Goal: Understand process/instructions

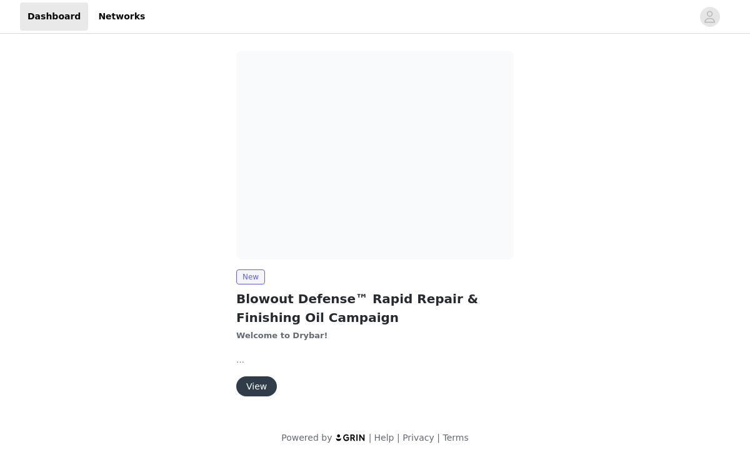
click at [238, 361] on br at bounding box center [240, 359] width 8 height 9
click at [253, 388] on button "View" at bounding box center [256, 386] width 41 height 20
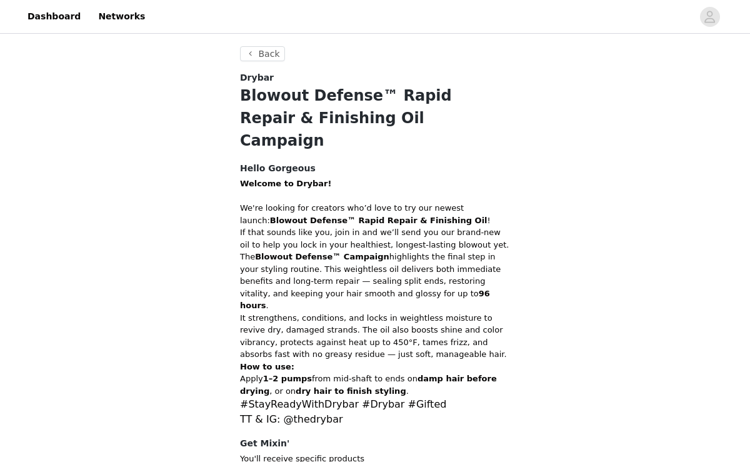
scroll to position [138, 0]
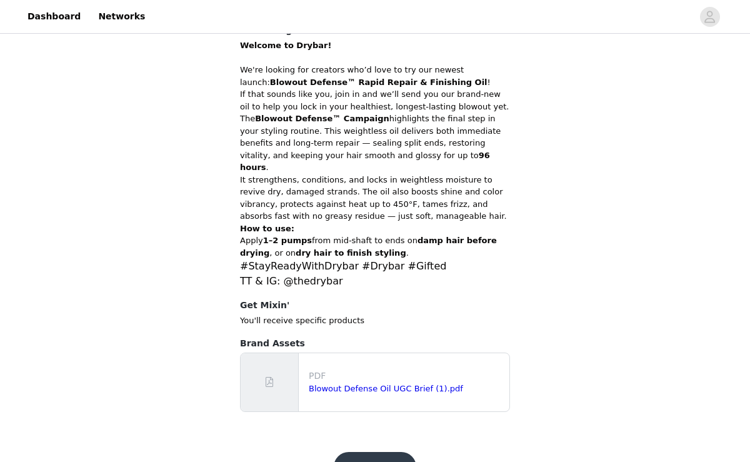
click at [363, 452] on button "Get Started" at bounding box center [375, 467] width 83 height 30
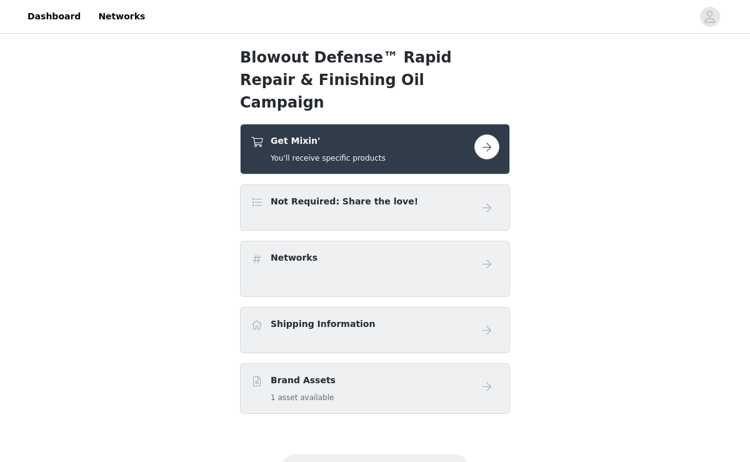
click at [488, 134] on button "button" at bounding box center [486, 146] width 25 height 25
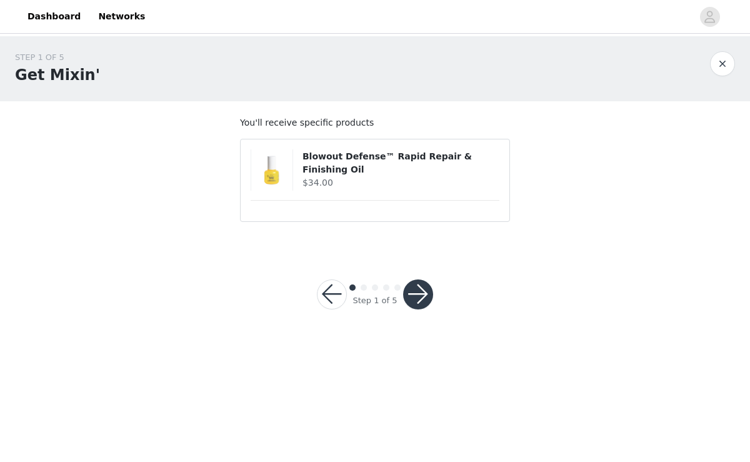
click at [361, 186] on div "Blowout Defense™ Rapid Repair & Finishing Oil $34.00" at bounding box center [375, 169] width 249 height 41
click at [413, 293] on button "button" at bounding box center [418, 294] width 30 height 30
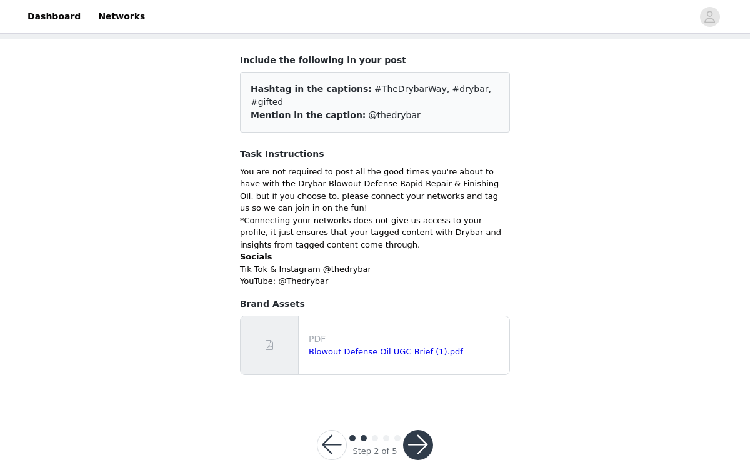
scroll to position [77, 0]
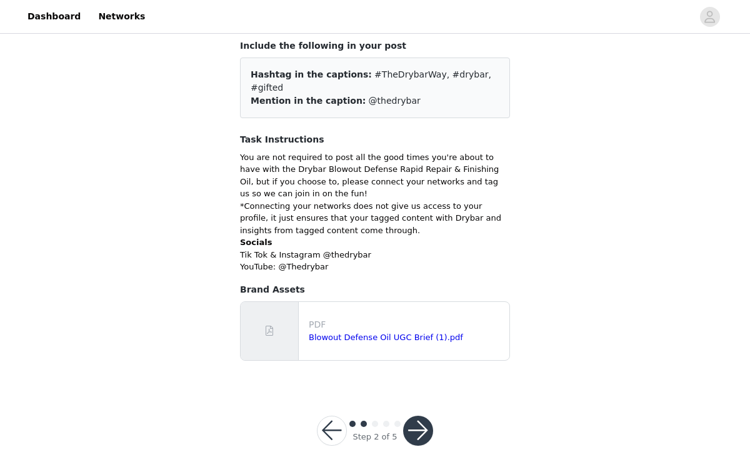
click at [416, 426] on button "button" at bounding box center [418, 431] width 30 height 30
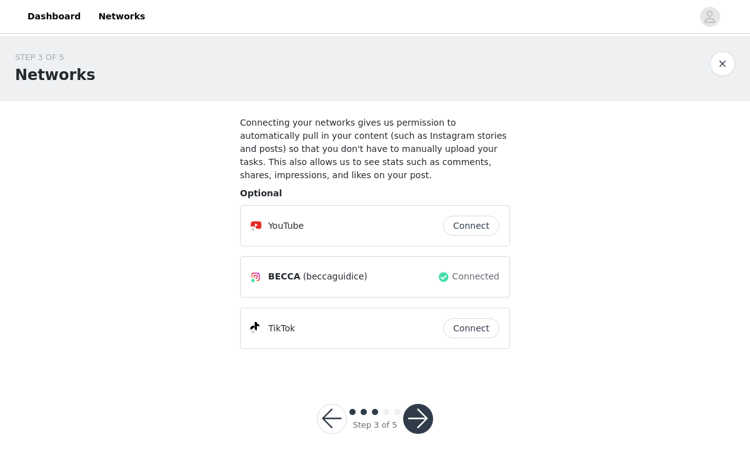
click at [423, 421] on button "button" at bounding box center [418, 419] width 30 height 30
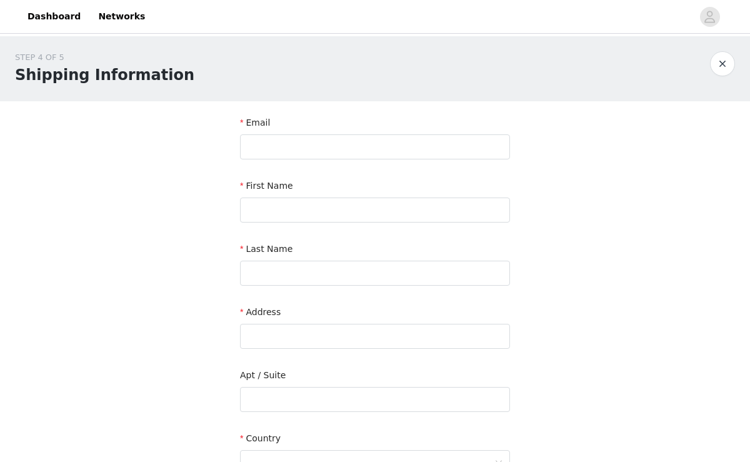
click at [721, 68] on button "button" at bounding box center [722, 63] width 25 height 25
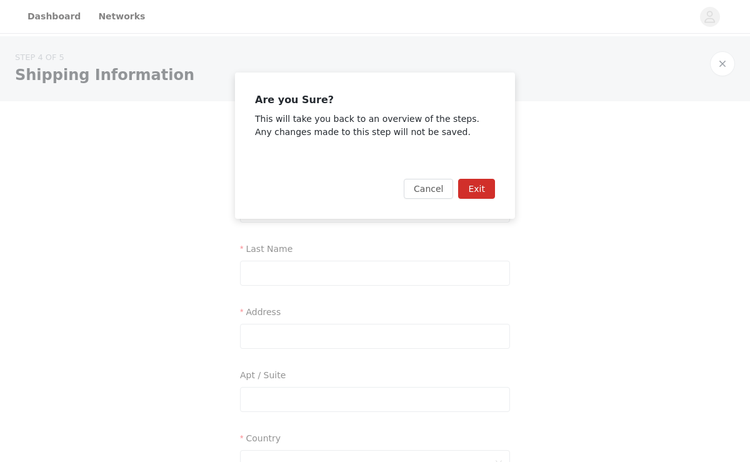
click at [471, 189] on button "Exit" at bounding box center [476, 189] width 37 height 20
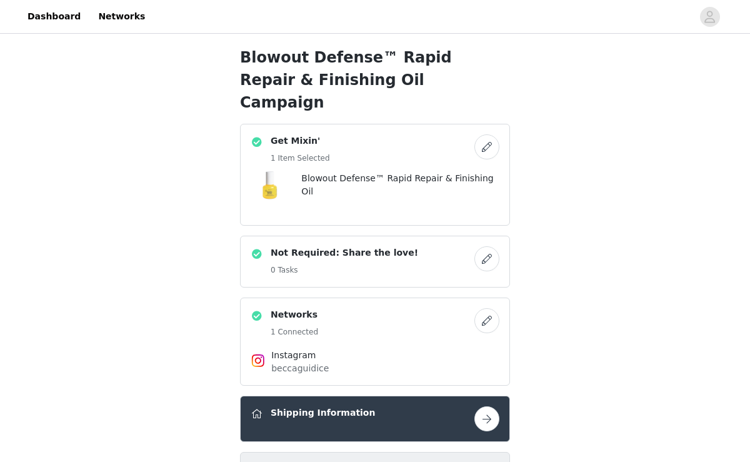
scroll to position [124, 0]
